Goal: Find specific page/section: Find specific page/section

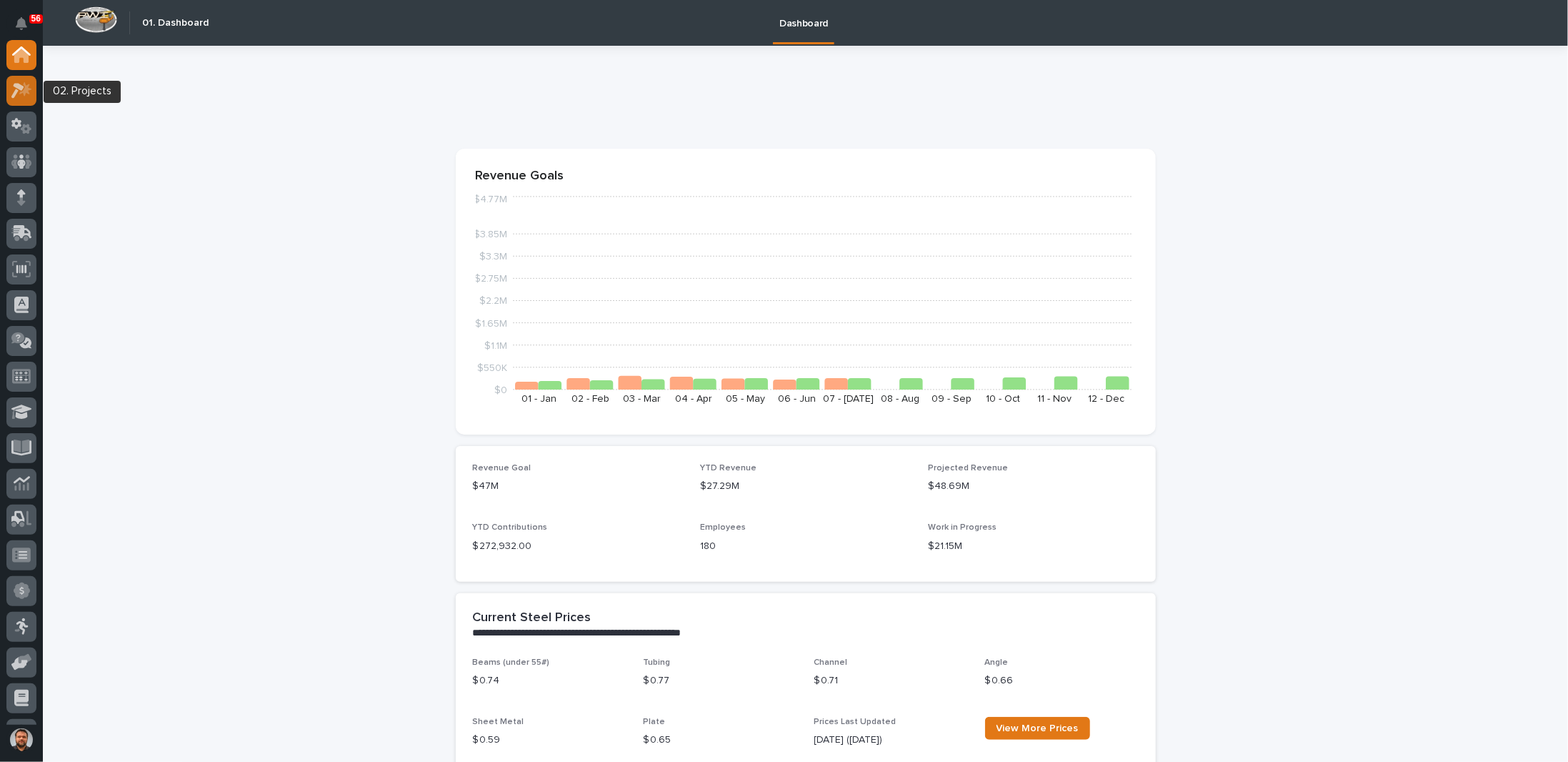
click at [21, 92] on icon at bounding box center [25, 89] width 12 height 15
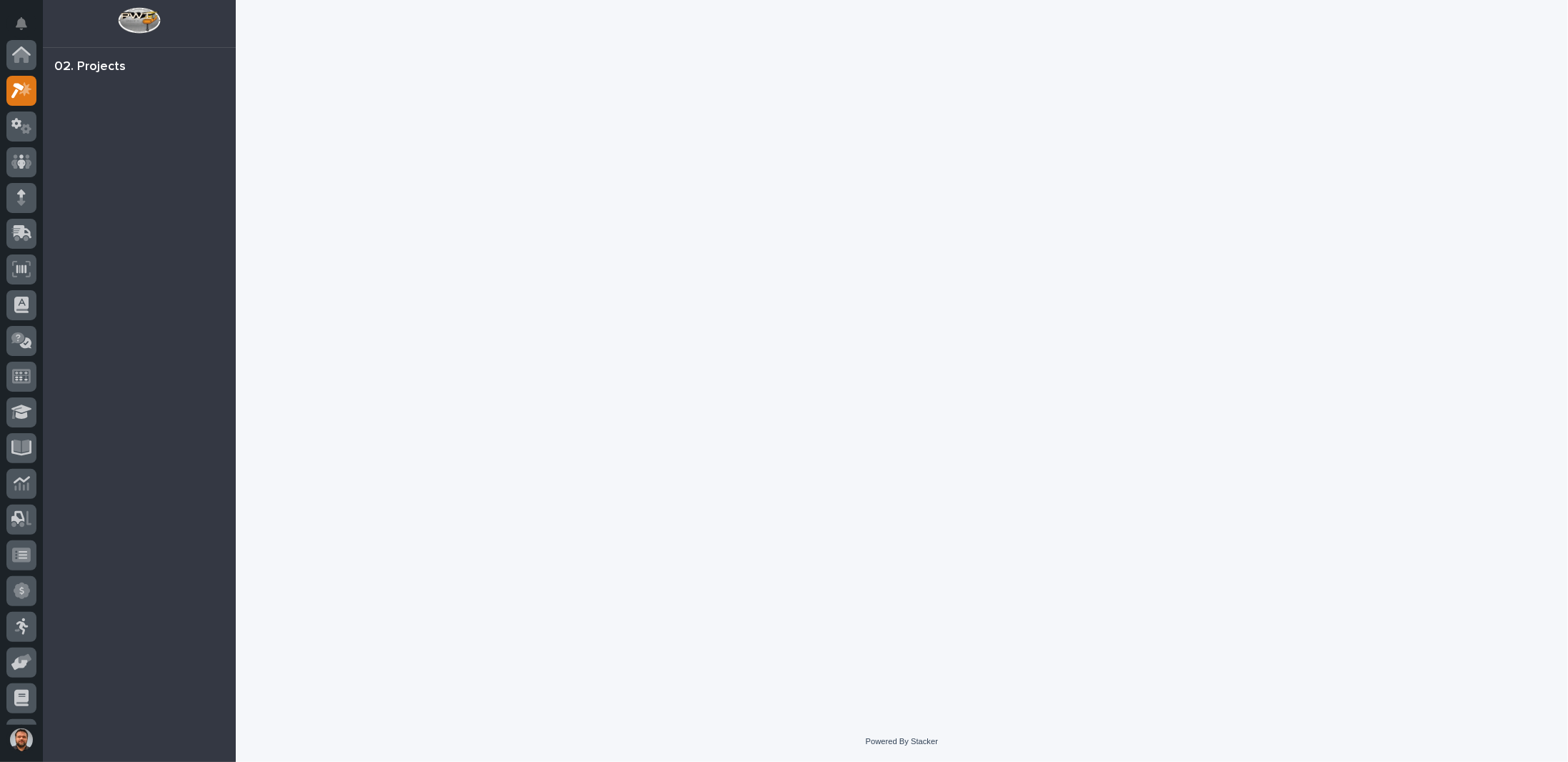
scroll to position [36, 0]
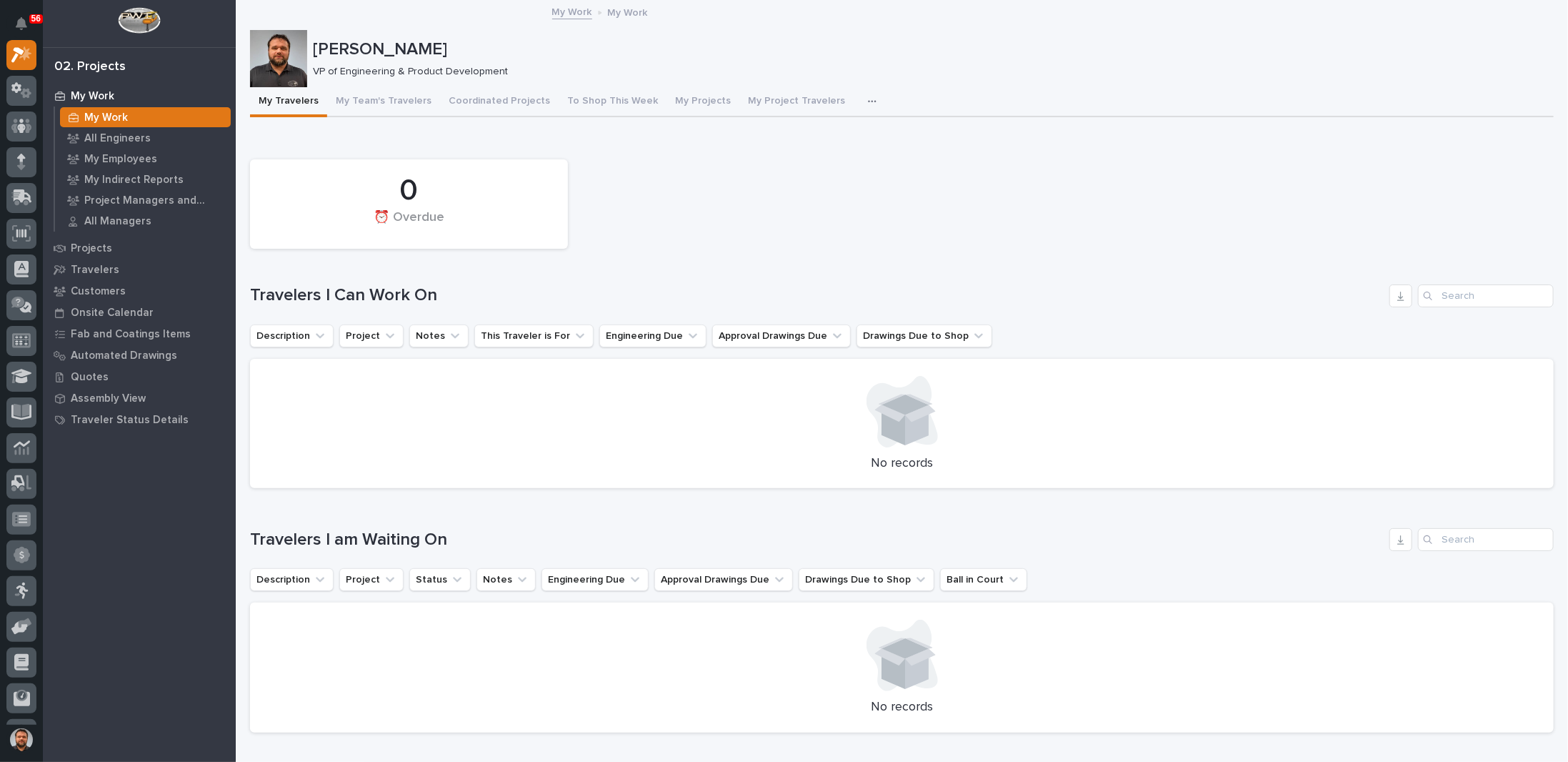
click at [101, 95] on p "My Work" at bounding box center [92, 96] width 44 height 13
click at [87, 249] on p "Projects" at bounding box center [91, 248] width 41 height 13
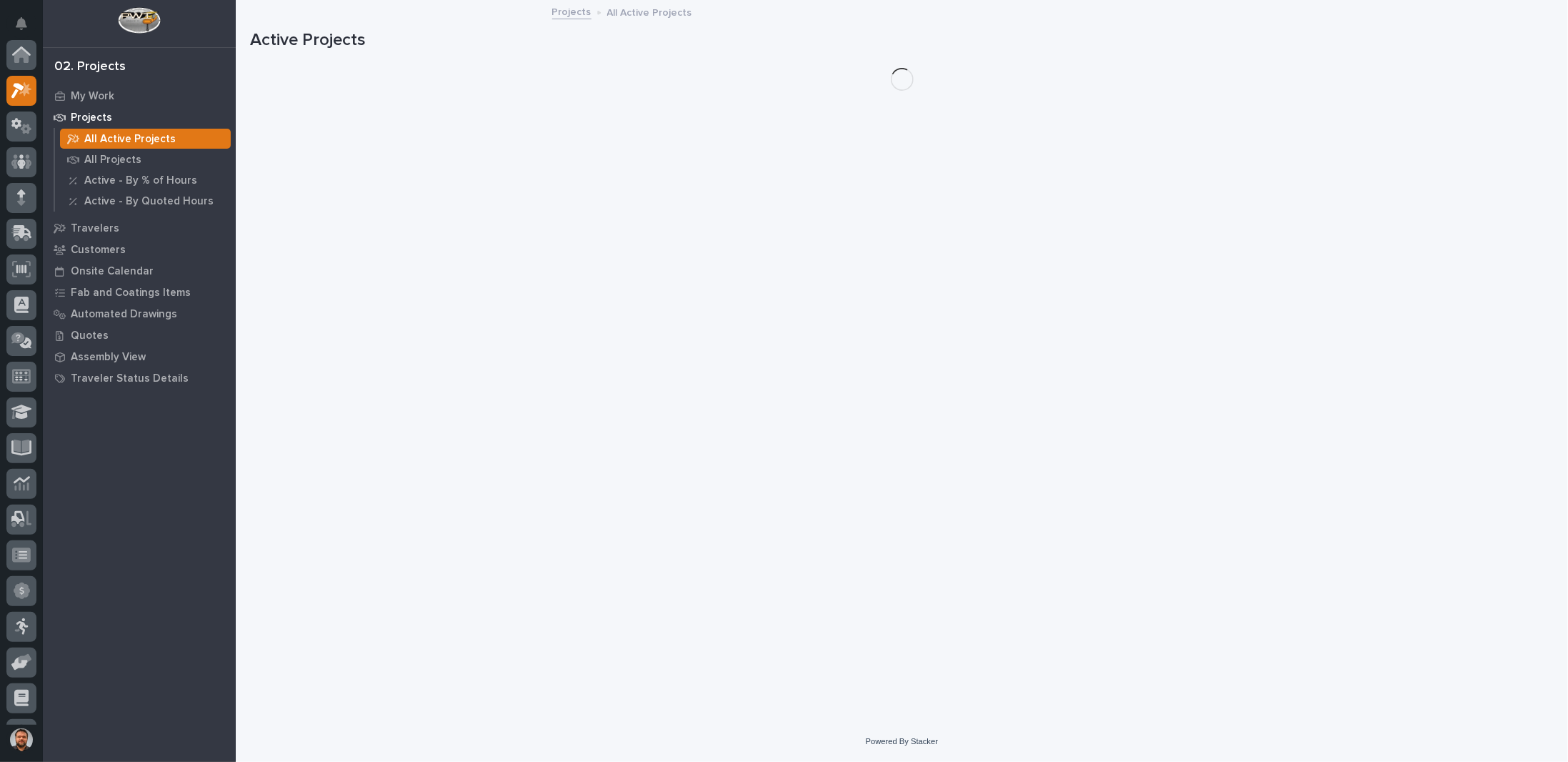
scroll to position [36, 0]
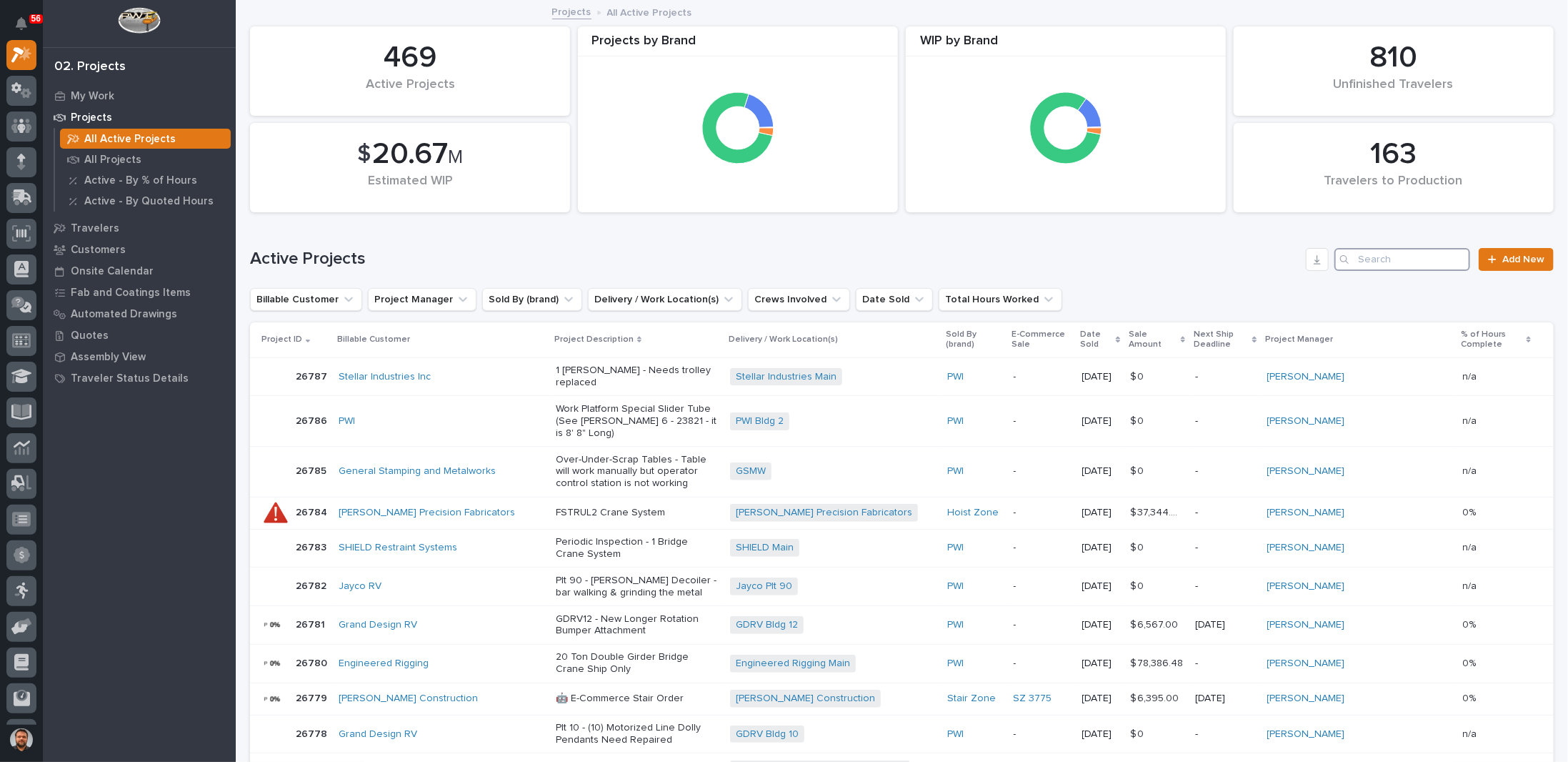
click at [1390, 261] on input "Search" at bounding box center [1402, 259] width 136 height 22
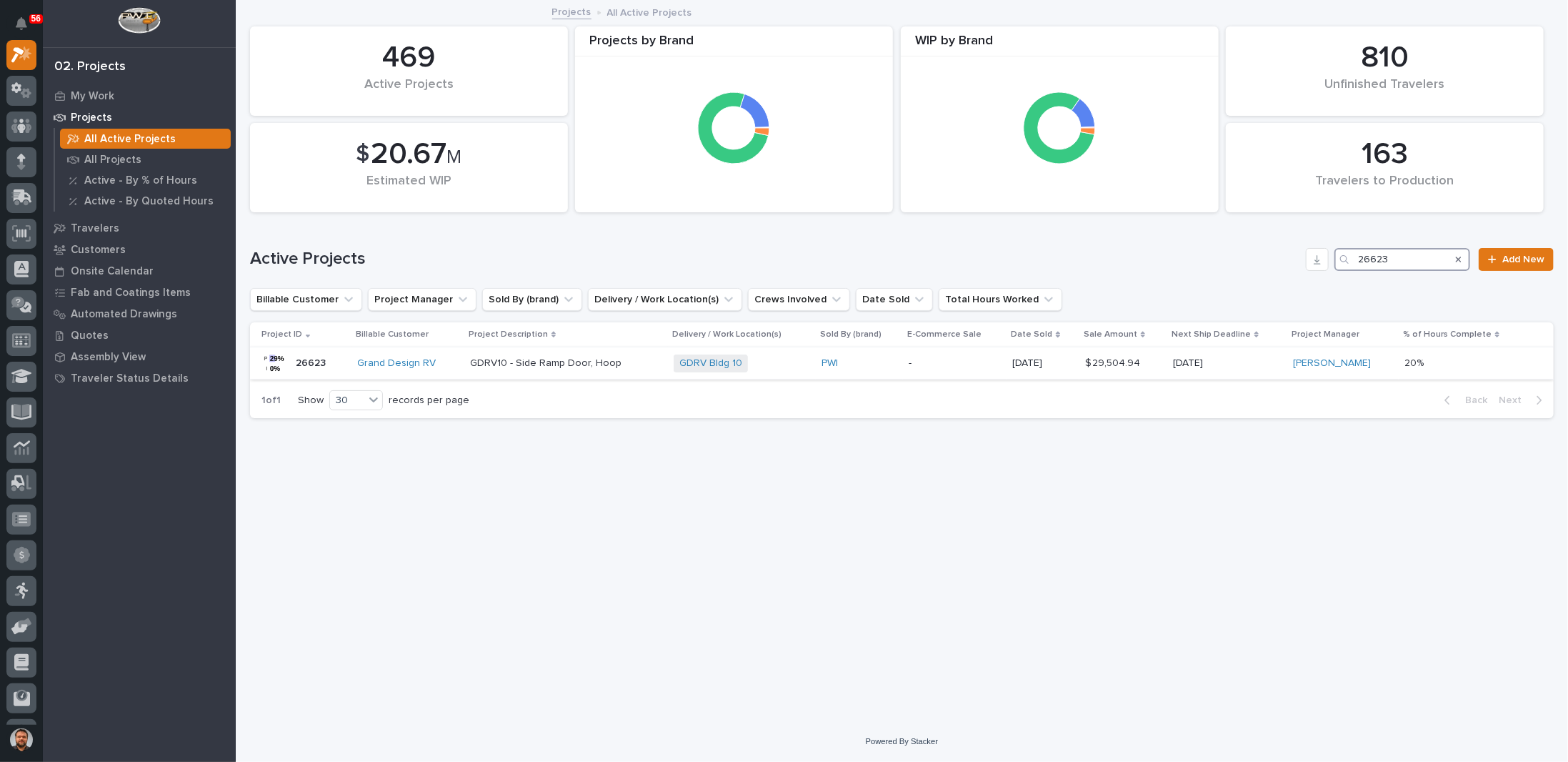
type input "26623"
click at [656, 363] on p "GDRV10 - Side Ramp Door, Hoop" at bounding box center [566, 363] width 192 height 12
